Goal: Task Accomplishment & Management: Use online tool/utility

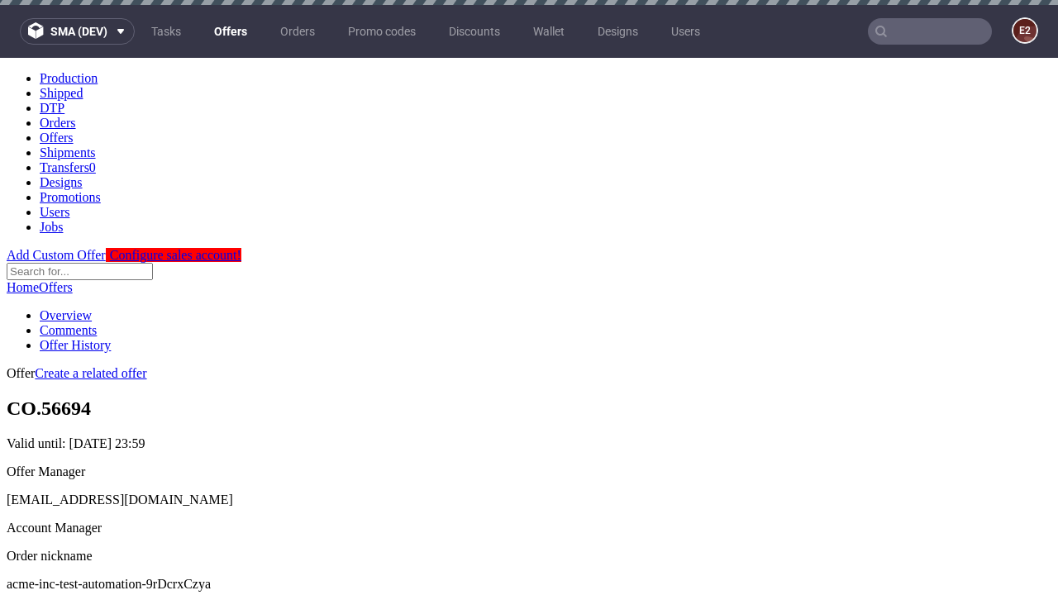
scroll to position [5, 0]
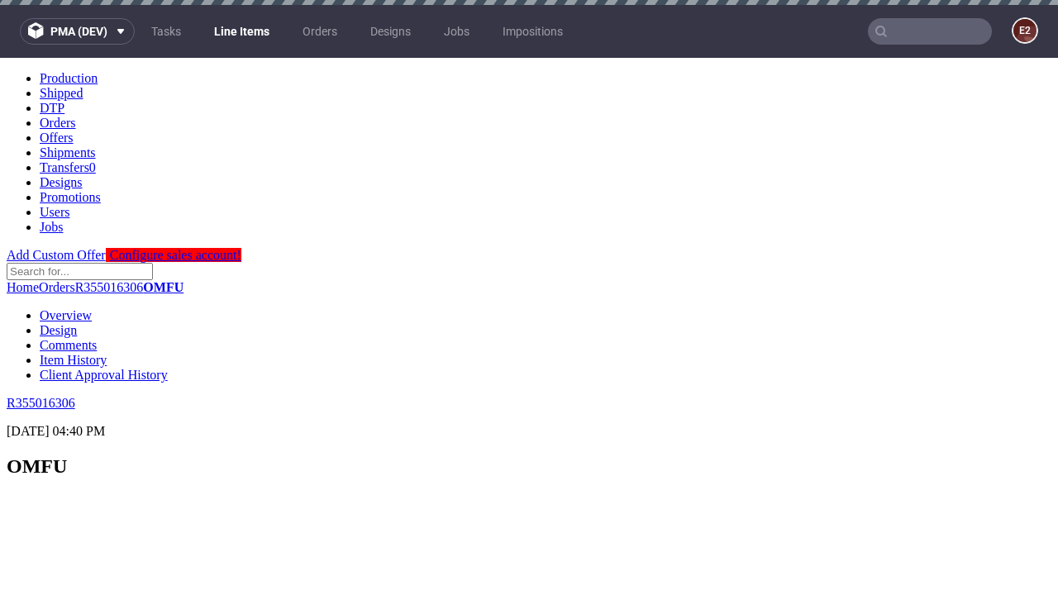
scroll to position [2816, 0]
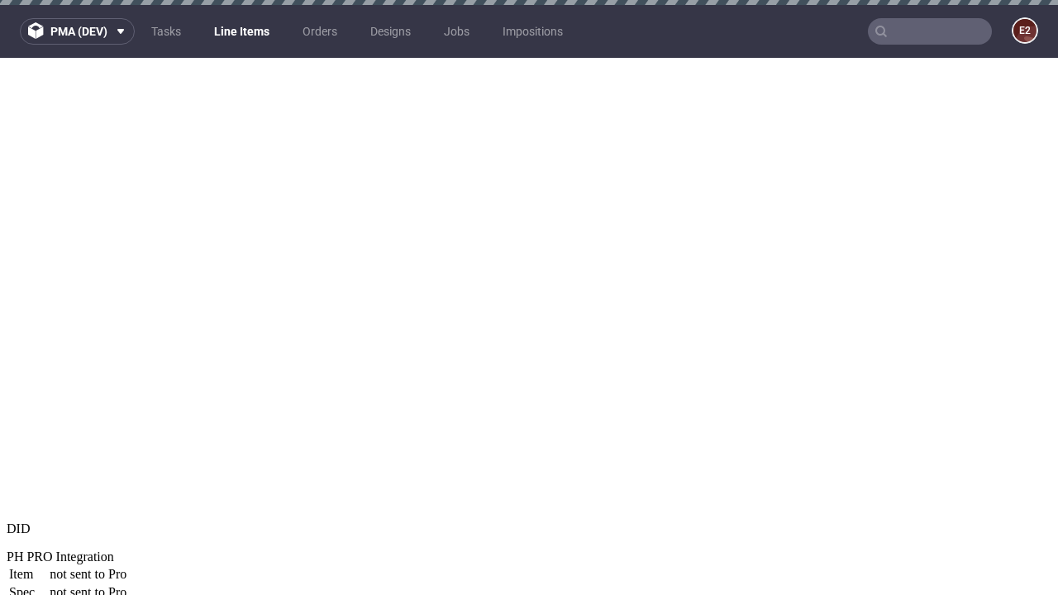
select select "accepted"
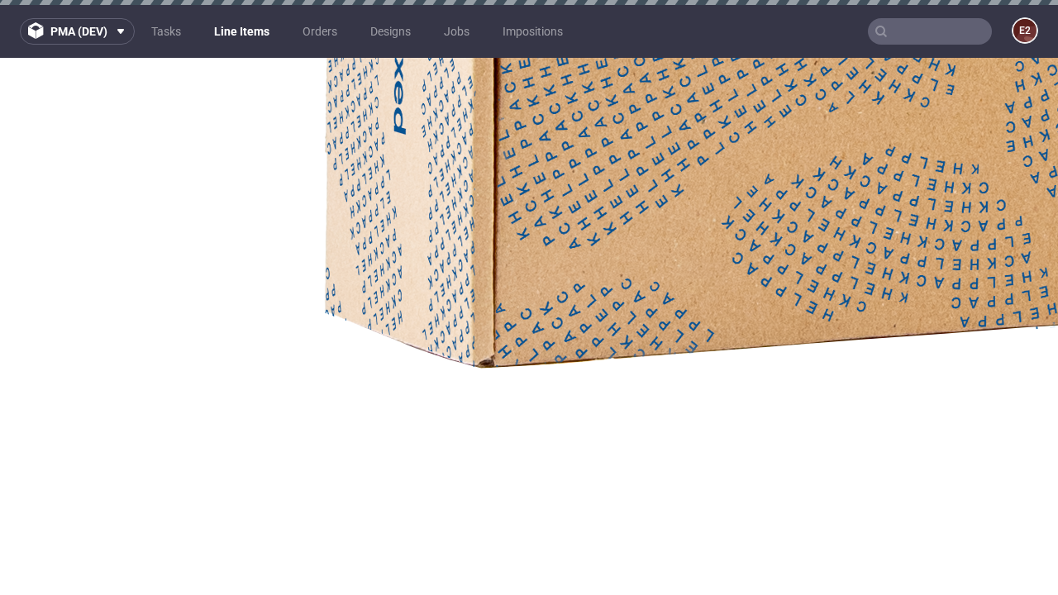
select select "received"
select select "accepted_dtp_issue_reprint"
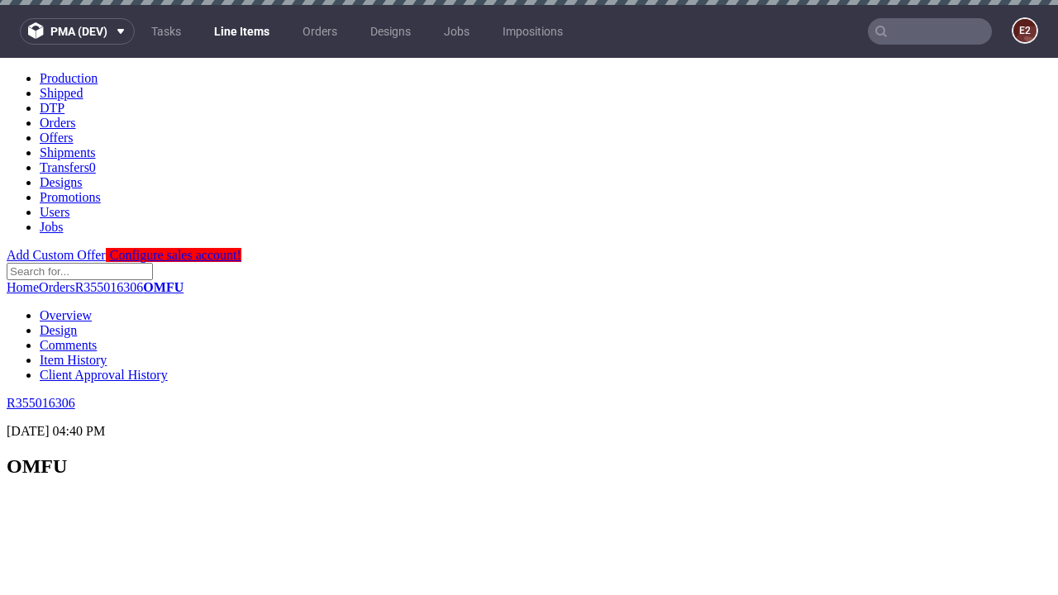
scroll to position [2746, 0]
